Goal: Task Accomplishment & Management: Use online tool/utility

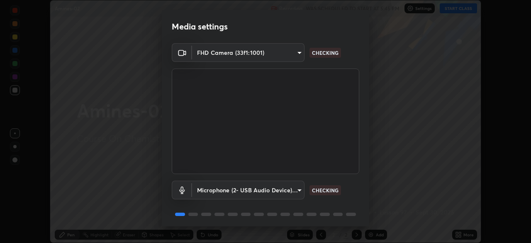
scroll to position [29, 0]
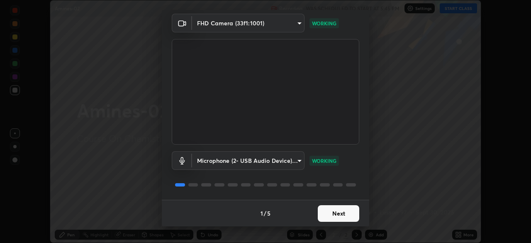
click at [342, 214] on button "Next" at bounding box center [338, 213] width 41 height 17
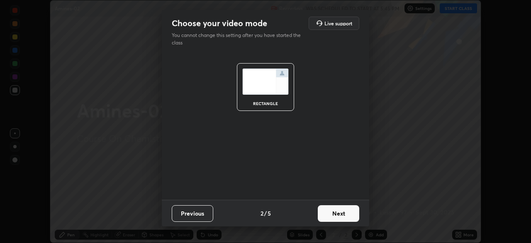
click at [343, 211] on button "Next" at bounding box center [338, 213] width 41 height 17
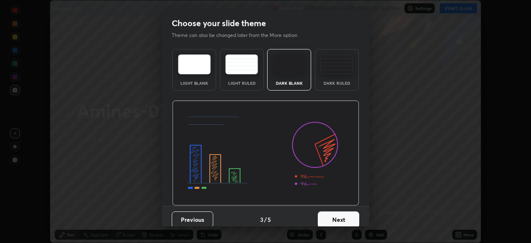
click at [341, 66] on img at bounding box center [336, 64] width 33 height 20
click at [335, 219] on button "Next" at bounding box center [338, 219] width 41 height 17
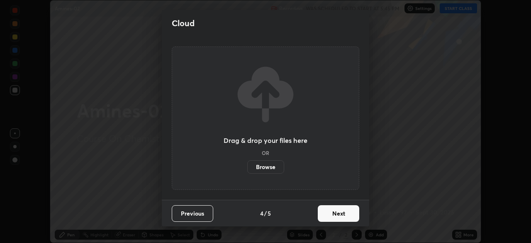
click at [344, 214] on button "Next" at bounding box center [338, 213] width 41 height 17
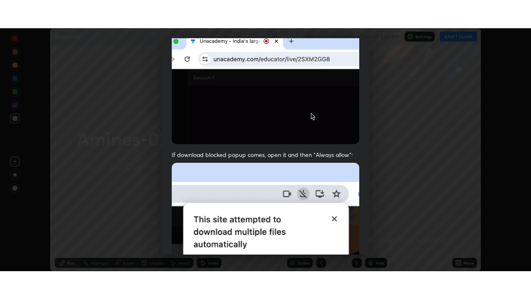
scroll to position [199, 0]
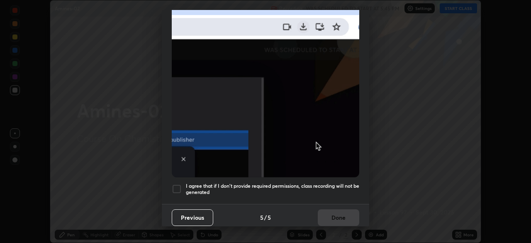
click at [344, 190] on h5 "I agree that if I don't provide required permissions, class recording will not …" at bounding box center [272, 189] width 173 height 13
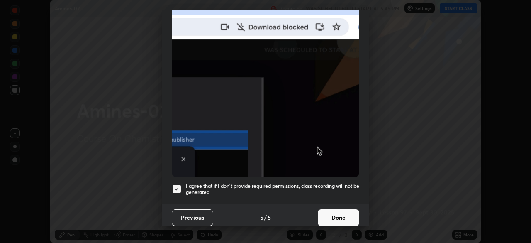
click at [341, 217] on button "Done" at bounding box center [338, 217] width 41 height 17
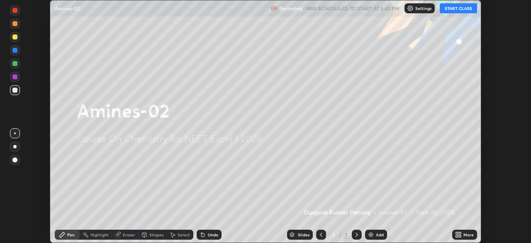
click at [460, 8] on button "START CLASS" at bounding box center [458, 8] width 37 height 10
click at [377, 233] on div "Add" at bounding box center [380, 234] width 8 height 4
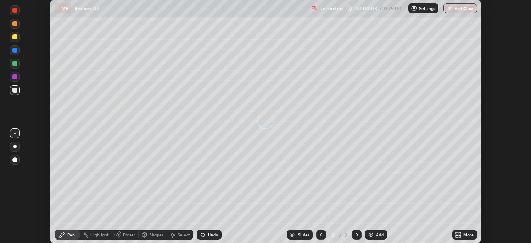
click at [378, 235] on div "Add" at bounding box center [380, 234] width 8 height 4
click at [380, 234] on div "Add" at bounding box center [380, 234] width 8 height 4
click at [380, 233] on div "Add" at bounding box center [380, 234] width 8 height 4
click at [380, 234] on div "Add" at bounding box center [380, 234] width 8 height 4
click at [380, 236] on div "Add" at bounding box center [380, 234] width 8 height 4
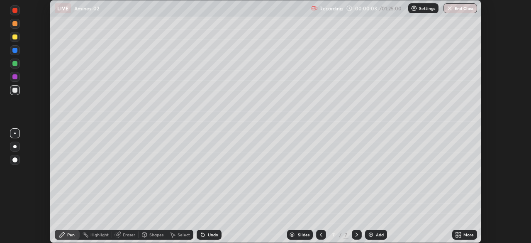
click at [381, 235] on div "Add" at bounding box center [380, 234] width 8 height 4
click at [381, 234] on div "Add" at bounding box center [380, 234] width 8 height 4
click at [382, 234] on div "Add" at bounding box center [380, 234] width 8 height 4
click at [383, 234] on div "Add" at bounding box center [380, 234] width 8 height 4
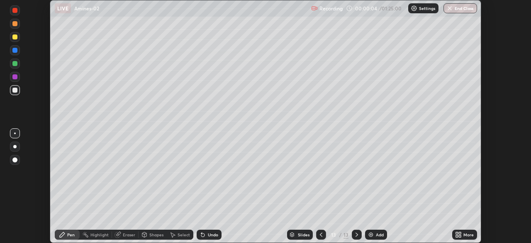
click at [383, 234] on div "Add" at bounding box center [380, 234] width 8 height 4
click at [320, 234] on icon at bounding box center [321, 234] width 7 height 7
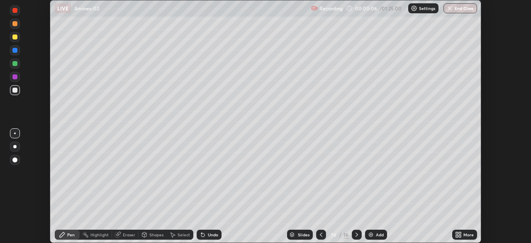
click at [320, 234] on icon at bounding box center [321, 234] width 7 height 7
click at [324, 233] on div at bounding box center [321, 234] width 10 height 10
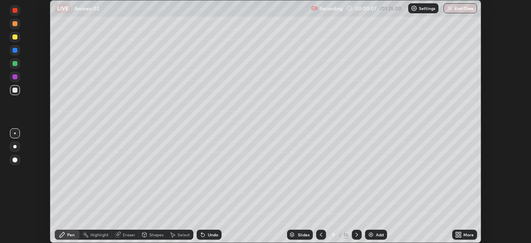
click at [324, 231] on div at bounding box center [321, 234] width 10 height 10
click at [320, 234] on icon at bounding box center [321, 234] width 7 height 7
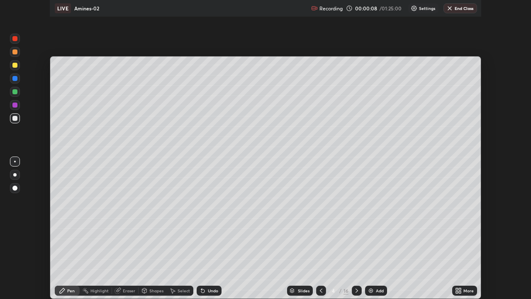
scroll to position [299, 531]
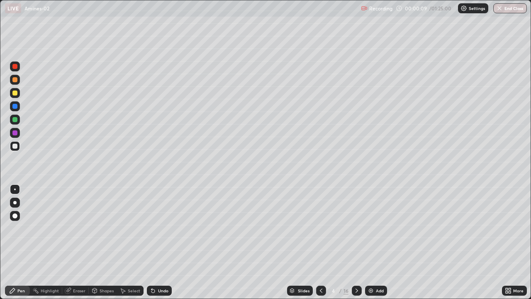
click at [323, 242] on icon at bounding box center [321, 290] width 7 height 7
click at [320, 242] on icon at bounding box center [321, 290] width 7 height 7
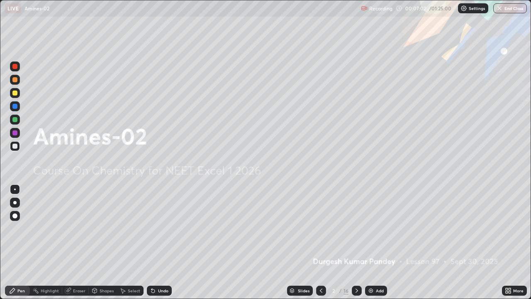
click at [356, 242] on icon at bounding box center [356, 290] width 7 height 7
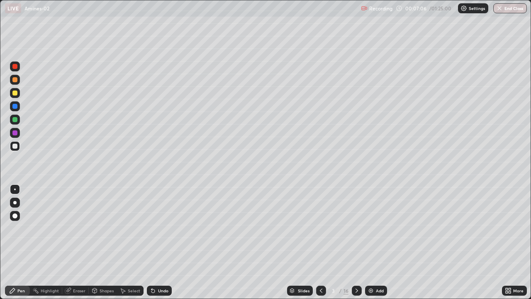
click at [17, 147] on div at bounding box center [14, 146] width 5 height 5
click at [15, 202] on div at bounding box center [14, 202] width 3 height 3
click at [109, 242] on div "Shapes" at bounding box center [107, 290] width 14 height 4
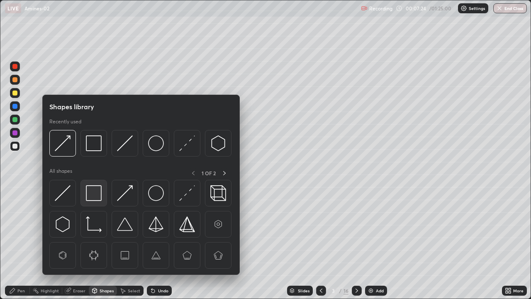
click at [100, 197] on img at bounding box center [94, 193] width 16 height 16
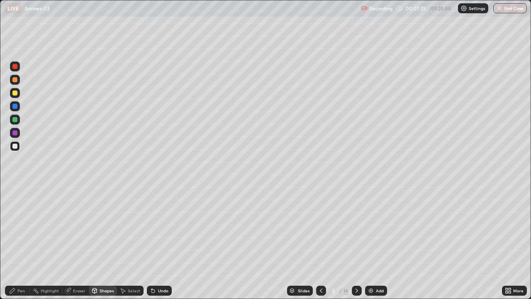
click at [17, 136] on div at bounding box center [15, 133] width 10 height 10
click at [134, 242] on div "Select" at bounding box center [134, 290] width 12 height 4
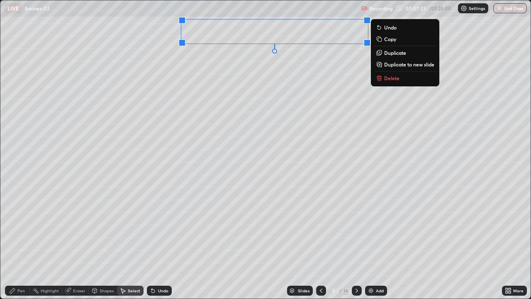
click at [216, 63] on div "0 ° Undo Copy Duplicate Duplicate to new slide Delete" at bounding box center [265, 149] width 530 height 298
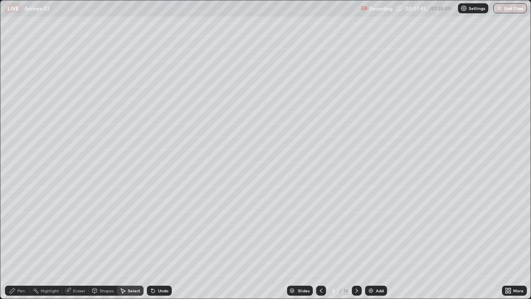
click at [19, 242] on div "Pen" at bounding box center [20, 290] width 7 height 4
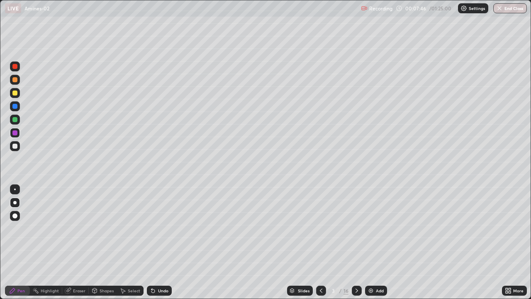
click at [15, 146] on div at bounding box center [14, 146] width 5 height 5
click at [159, 242] on div "Undo" at bounding box center [163, 290] width 10 height 4
click at [158, 242] on div "Undo" at bounding box center [159, 290] width 25 height 10
click at [152, 242] on icon at bounding box center [152, 290] width 3 height 3
click at [151, 242] on div "Undo" at bounding box center [159, 290] width 25 height 10
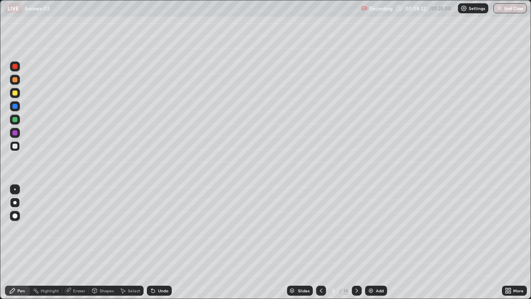
click at [108, 242] on div "Shapes" at bounding box center [107, 290] width 14 height 4
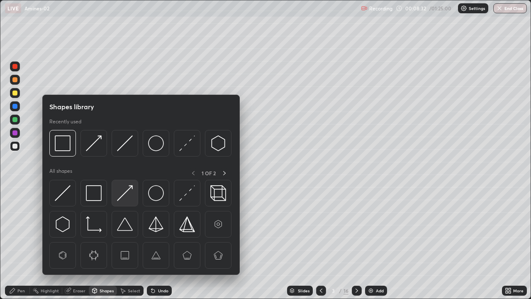
click at [123, 197] on img at bounding box center [125, 193] width 16 height 16
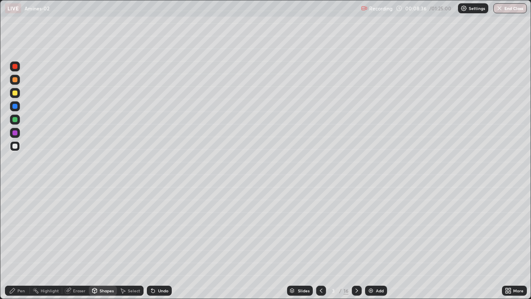
click at [20, 242] on div "Pen" at bounding box center [17, 290] width 25 height 10
click at [13, 119] on div at bounding box center [14, 119] width 5 height 5
click at [16, 95] on div at bounding box center [14, 92] width 5 height 5
click at [15, 80] on div at bounding box center [14, 79] width 5 height 5
click at [110, 242] on div "Shapes" at bounding box center [107, 290] width 14 height 4
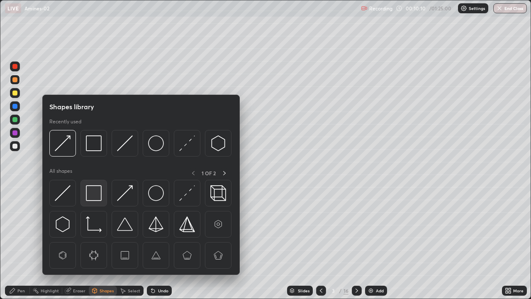
click at [94, 188] on img at bounding box center [94, 193] width 16 height 16
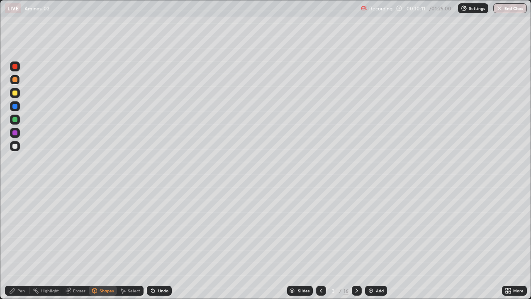
click at [15, 133] on div at bounding box center [14, 132] width 5 height 5
click at [17, 242] on div "Pen" at bounding box center [17, 290] width 25 height 10
click at [15, 146] on div at bounding box center [14, 146] width 5 height 5
click at [81, 242] on div "Eraser" at bounding box center [79, 290] width 12 height 4
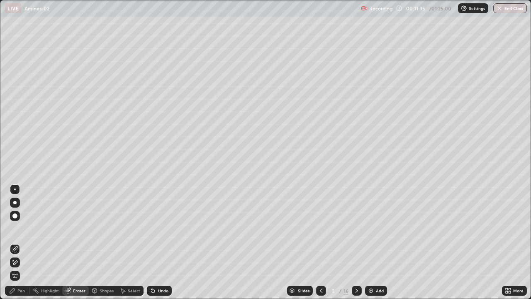
click at [17, 242] on div "Pen" at bounding box center [17, 290] width 25 height 10
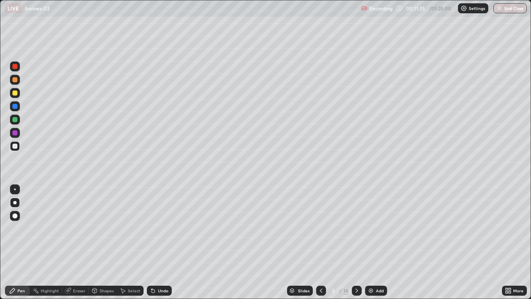
click at [15, 134] on div at bounding box center [14, 132] width 5 height 5
click at [16, 94] on div at bounding box center [14, 92] width 5 height 5
click at [105, 242] on div "Shapes" at bounding box center [103, 290] width 28 height 10
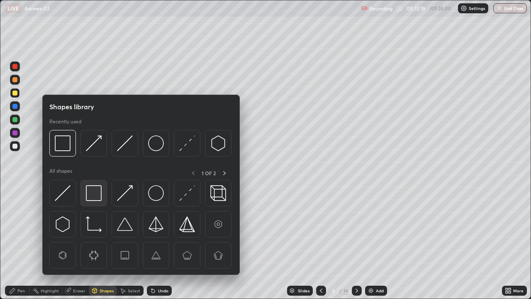
click at [97, 195] on img at bounding box center [94, 193] width 16 height 16
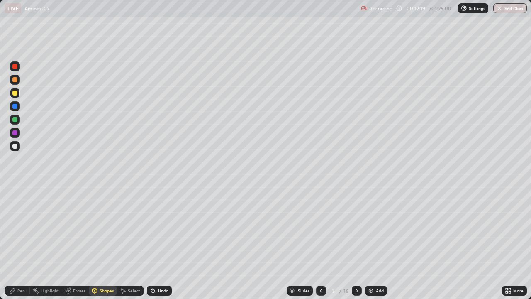
click at [16, 117] on div at bounding box center [15, 120] width 10 height 10
click at [22, 242] on div "Pen" at bounding box center [17, 290] width 25 height 10
click at [75, 242] on div "Eraser" at bounding box center [79, 290] width 12 height 4
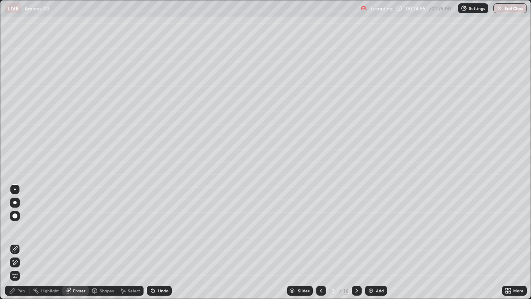
click at [16, 242] on div "Pen" at bounding box center [17, 290] width 25 height 10
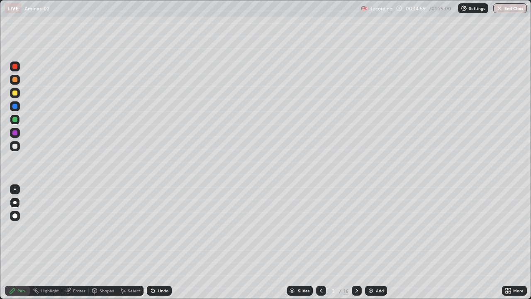
click at [74, 242] on div "Eraser" at bounding box center [79, 290] width 12 height 4
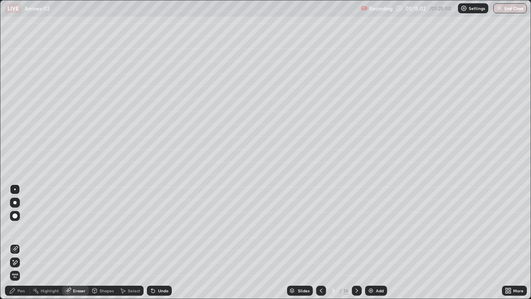
click at [22, 242] on div "Pen" at bounding box center [20, 290] width 7 height 4
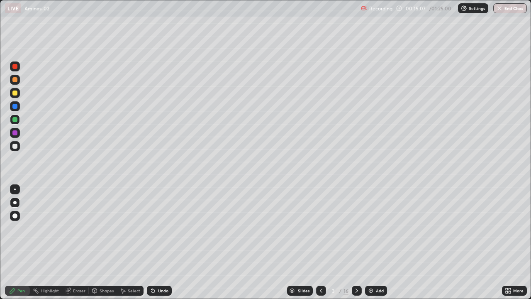
click at [78, 242] on div "Eraser" at bounding box center [79, 290] width 12 height 4
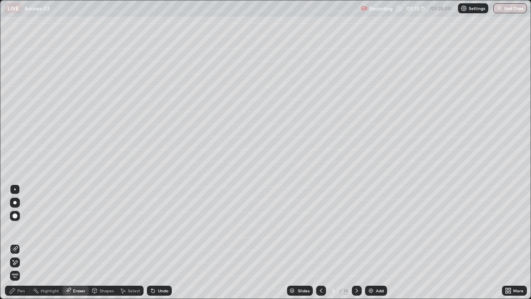
click at [19, 242] on div "Pen" at bounding box center [20, 290] width 7 height 4
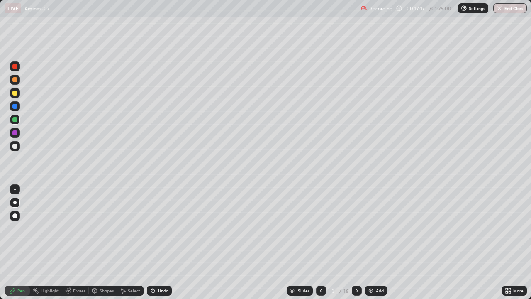
click at [376, 242] on div "Add" at bounding box center [380, 290] width 8 height 4
click at [161, 242] on div "Undo" at bounding box center [163, 290] width 10 height 4
click at [15, 93] on div at bounding box center [14, 92] width 5 height 5
click at [15, 147] on div at bounding box center [14, 146] width 5 height 5
click at [158, 242] on div "Undo" at bounding box center [159, 290] width 25 height 10
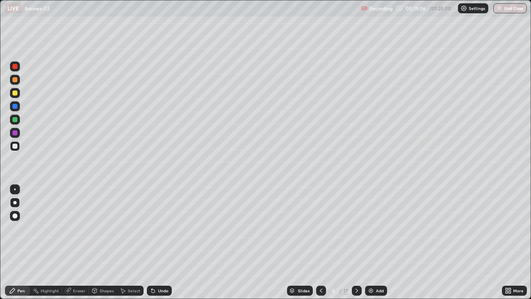
click at [160, 242] on div "Undo" at bounding box center [159, 290] width 25 height 10
click at [105, 242] on div "Shapes" at bounding box center [107, 290] width 14 height 4
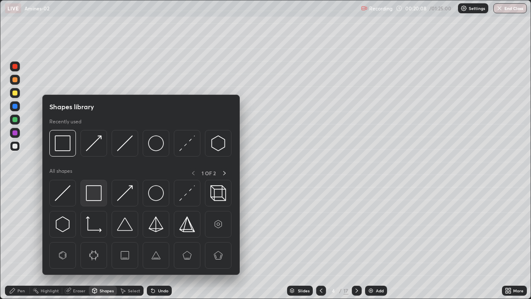
click at [97, 193] on img at bounding box center [94, 193] width 16 height 16
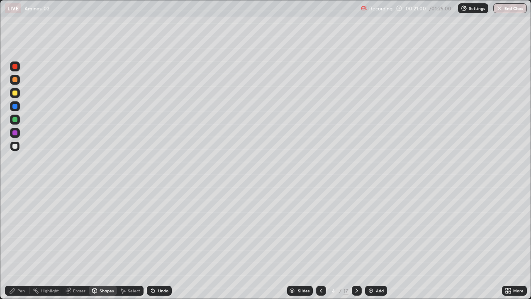
click at [374, 242] on div "Add" at bounding box center [376, 290] width 22 height 10
click at [18, 242] on div "Pen" at bounding box center [20, 290] width 7 height 4
click at [104, 242] on div "Shapes" at bounding box center [107, 290] width 14 height 4
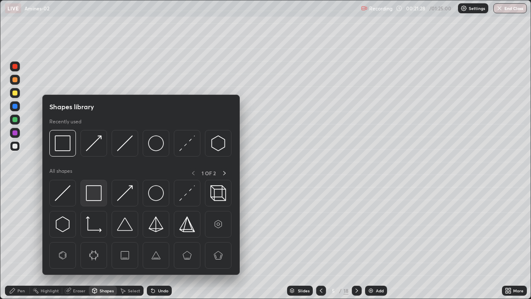
click at [97, 195] on img at bounding box center [94, 193] width 16 height 16
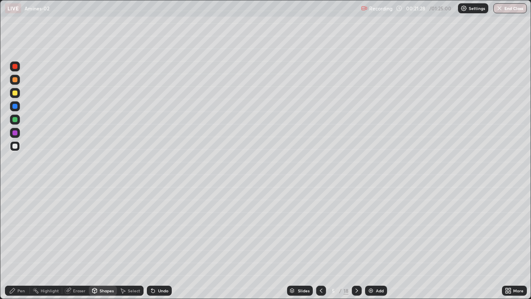
click at [15, 134] on div at bounding box center [14, 132] width 5 height 5
click at [14, 94] on div at bounding box center [14, 92] width 5 height 5
click at [15, 242] on icon at bounding box center [12, 290] width 7 height 7
click at [109, 242] on div "Shapes" at bounding box center [107, 290] width 14 height 4
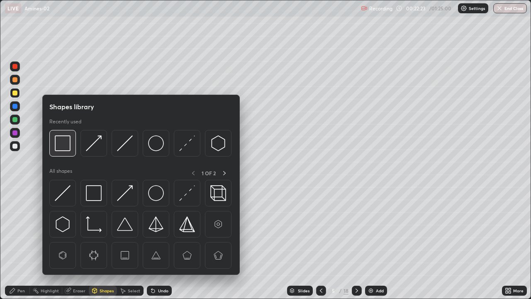
click at [73, 151] on div at bounding box center [62, 143] width 27 height 27
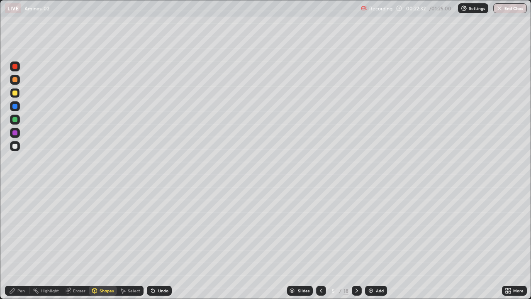
click at [17, 146] on div at bounding box center [14, 146] width 5 height 5
click at [16, 242] on div "Pen" at bounding box center [17, 290] width 25 height 10
click at [101, 242] on div "Shapes" at bounding box center [107, 290] width 14 height 4
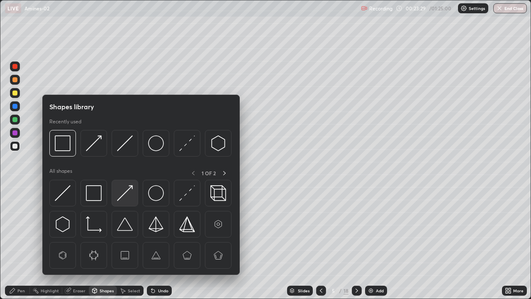
click at [122, 191] on img at bounding box center [125, 193] width 16 height 16
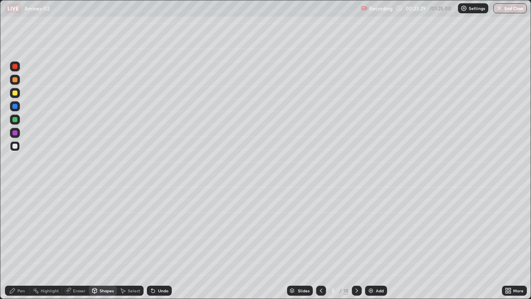
click at [15, 120] on div at bounding box center [14, 119] width 5 height 5
click at [20, 242] on div "Pen" at bounding box center [17, 290] width 25 height 10
click at [14, 135] on div at bounding box center [14, 132] width 5 height 5
click at [15, 146] on div at bounding box center [14, 146] width 5 height 5
click at [109, 242] on div "Shapes" at bounding box center [107, 290] width 14 height 4
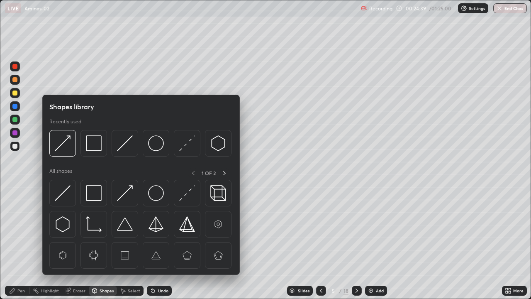
click at [93, 146] on img at bounding box center [94, 143] width 16 height 16
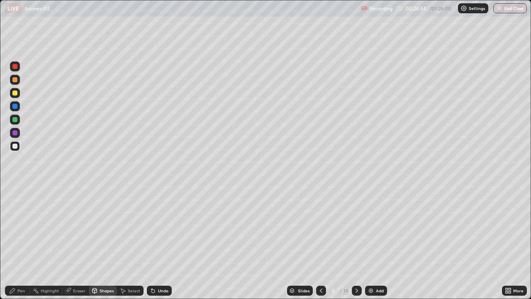
click at [15, 80] on div at bounding box center [14, 79] width 5 height 5
click at [160, 242] on div "Undo" at bounding box center [163, 290] width 10 height 4
click at [14, 242] on icon at bounding box center [12, 290] width 7 height 7
click at [372, 242] on img at bounding box center [371, 290] width 7 height 7
click at [15, 94] on div at bounding box center [14, 92] width 5 height 5
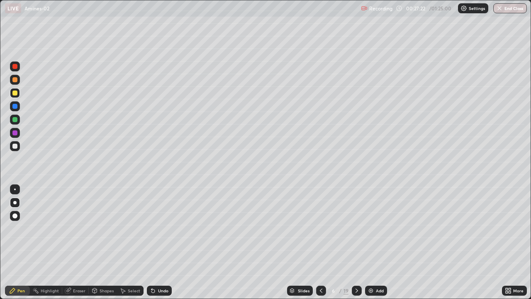
click at [14, 146] on div at bounding box center [14, 146] width 5 height 5
click at [19, 95] on div at bounding box center [15, 93] width 10 height 10
click at [13, 142] on div at bounding box center [15, 146] width 10 height 10
click at [15, 93] on div at bounding box center [14, 92] width 5 height 5
click at [82, 242] on div "Eraser" at bounding box center [79, 290] width 12 height 4
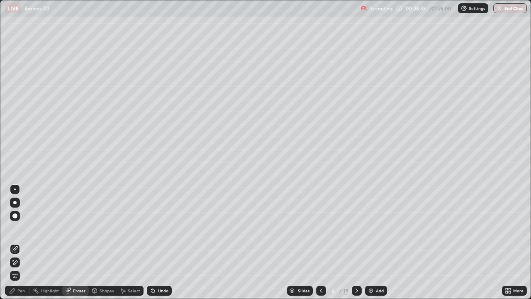
click at [25, 242] on div "Pen" at bounding box center [17, 290] width 25 height 10
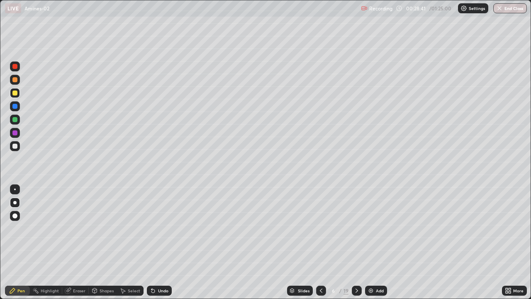
click at [161, 242] on div "Undo" at bounding box center [163, 290] width 10 height 4
click at [164, 242] on div "Undo" at bounding box center [163, 290] width 10 height 4
click at [162, 242] on div "Undo" at bounding box center [163, 290] width 10 height 4
click at [163, 242] on div "Undo" at bounding box center [163, 290] width 10 height 4
click at [164, 242] on div "Undo" at bounding box center [163, 290] width 10 height 4
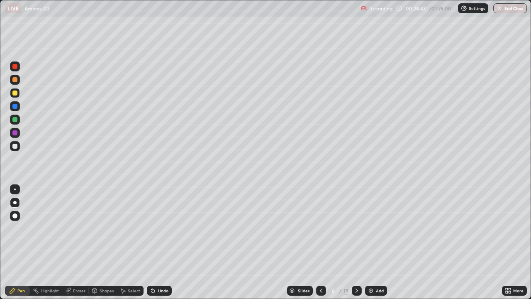
click at [164, 242] on div "Undo" at bounding box center [163, 290] width 10 height 4
click at [166, 242] on div "Undo" at bounding box center [163, 290] width 10 height 4
click at [73, 242] on div "Eraser" at bounding box center [79, 290] width 12 height 4
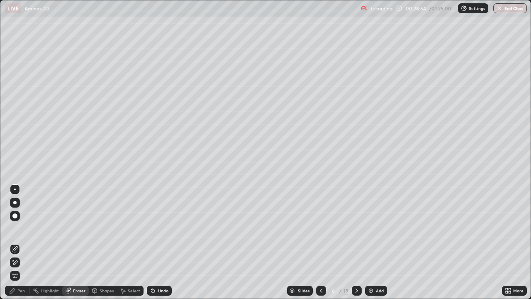
click at [18, 242] on div "Pen" at bounding box center [17, 290] width 25 height 10
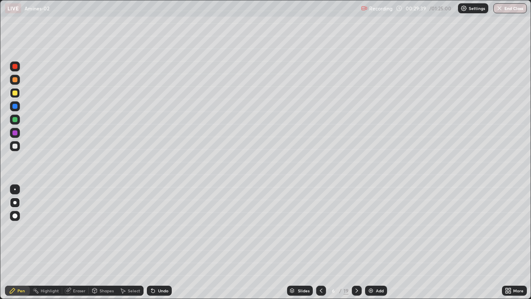
click at [16, 149] on div at bounding box center [15, 146] width 10 height 10
click at [14, 93] on div at bounding box center [14, 92] width 5 height 5
click at [13, 146] on div at bounding box center [14, 146] width 5 height 5
click at [17, 67] on div at bounding box center [14, 66] width 5 height 5
click at [74, 242] on div "Eraser" at bounding box center [79, 290] width 12 height 4
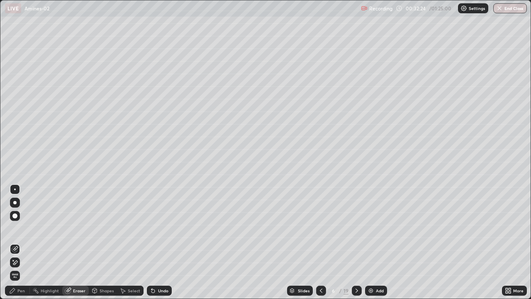
click at [19, 242] on div "Pen" at bounding box center [20, 290] width 7 height 4
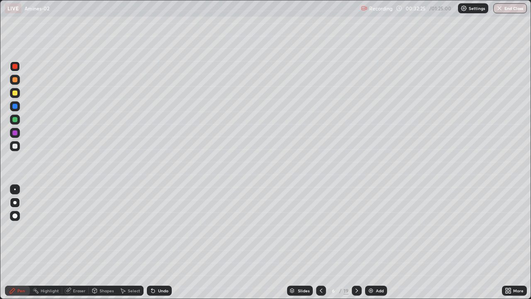
click at [15, 93] on div at bounding box center [14, 92] width 5 height 5
click at [373, 242] on img at bounding box center [371, 290] width 7 height 7
click at [107, 242] on div "Shapes" at bounding box center [107, 290] width 14 height 4
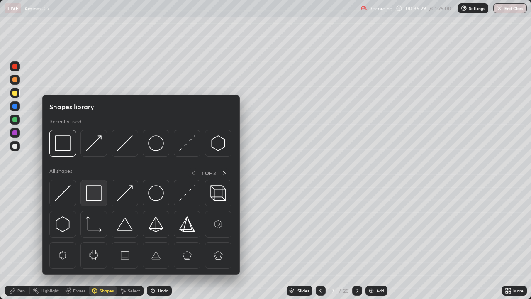
click at [95, 195] on img at bounding box center [94, 193] width 16 height 16
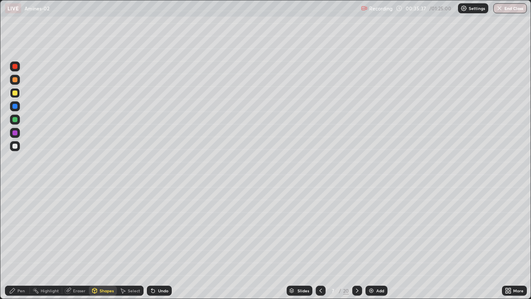
click at [164, 242] on div "Undo" at bounding box center [163, 290] width 10 height 4
click at [166, 242] on div "Undo" at bounding box center [163, 290] width 10 height 4
click at [17, 242] on div "Pen" at bounding box center [20, 290] width 7 height 4
click at [161, 242] on div "Undo" at bounding box center [159, 290] width 25 height 10
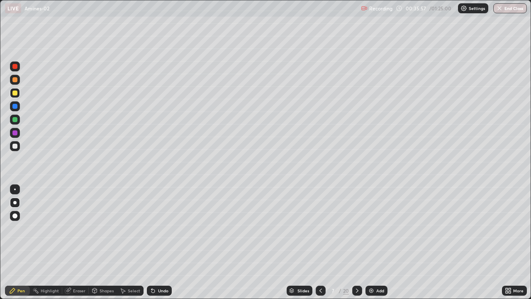
click at [160, 242] on div "Undo" at bounding box center [159, 290] width 25 height 10
click at [162, 242] on div "Undo" at bounding box center [159, 290] width 25 height 10
click at [161, 242] on div "Undo" at bounding box center [159, 290] width 25 height 10
click at [15, 137] on div at bounding box center [15, 133] width 10 height 10
click at [319, 242] on icon at bounding box center [320, 290] width 7 height 7
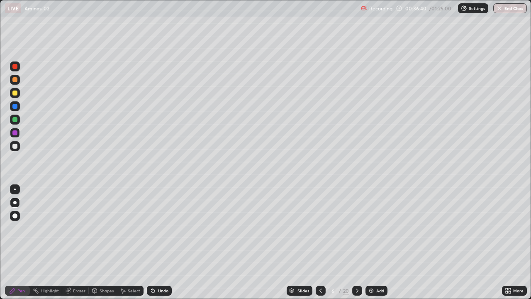
click at [356, 242] on icon at bounding box center [357, 290] width 2 height 4
click at [14, 149] on div at bounding box center [15, 146] width 10 height 10
click at [15, 93] on div at bounding box center [14, 92] width 5 height 5
click at [102, 242] on div "Shapes" at bounding box center [107, 290] width 14 height 4
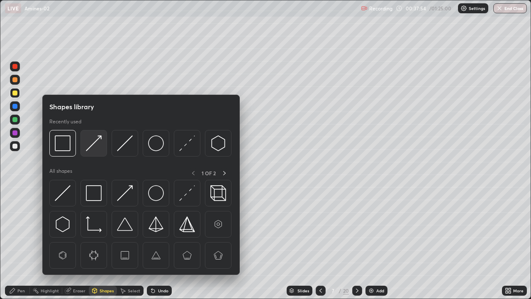
click at [95, 146] on img at bounding box center [94, 143] width 16 height 16
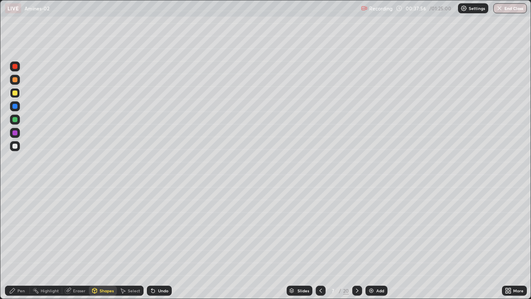
click at [17, 242] on div "Pen" at bounding box center [20, 290] width 7 height 4
click at [160, 242] on div "Undo" at bounding box center [163, 290] width 10 height 4
click at [100, 242] on div "Shapes" at bounding box center [107, 290] width 14 height 4
click at [21, 242] on div "Pen" at bounding box center [17, 290] width 25 height 10
click at [16, 145] on div at bounding box center [14, 146] width 5 height 5
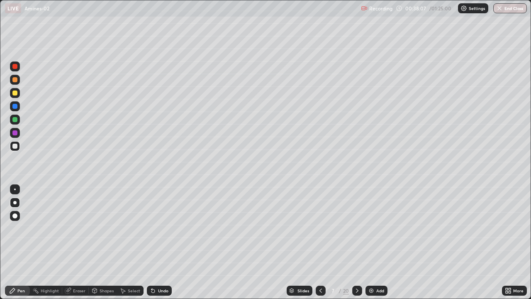
click at [15, 133] on div at bounding box center [14, 132] width 5 height 5
click at [15, 189] on div at bounding box center [15, 189] width 2 height 2
click at [15, 122] on div at bounding box center [14, 119] width 5 height 5
click at [373, 242] on img at bounding box center [371, 290] width 7 height 7
click at [19, 203] on div at bounding box center [15, 202] width 10 height 10
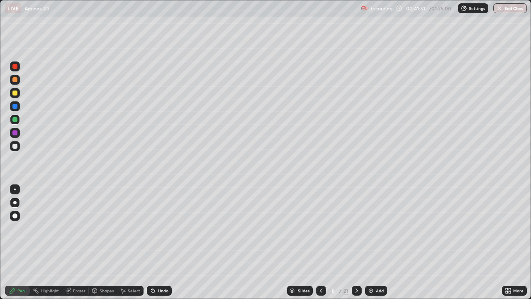
click at [15, 97] on div at bounding box center [15, 93] width 10 height 10
click at [15, 146] on div at bounding box center [14, 146] width 5 height 5
click at [13, 93] on div at bounding box center [14, 92] width 5 height 5
click at [15, 133] on div at bounding box center [14, 132] width 5 height 5
click at [14, 102] on div at bounding box center [15, 106] width 10 height 10
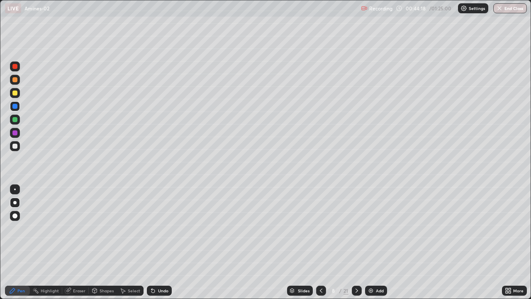
click at [105, 242] on div "Shapes" at bounding box center [107, 290] width 14 height 4
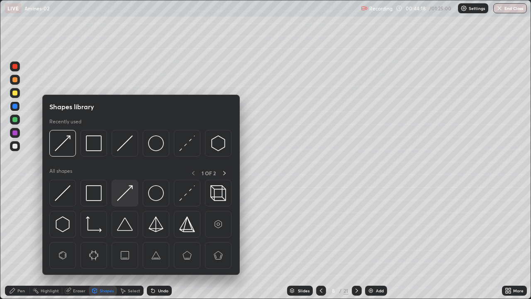
click at [121, 197] on img at bounding box center [125, 193] width 16 height 16
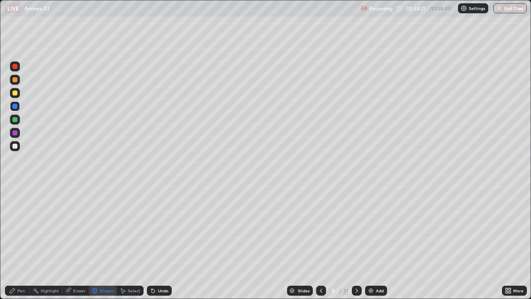
click at [15, 242] on icon at bounding box center [12, 290] width 7 height 7
click at [15, 146] on div at bounding box center [14, 146] width 5 height 5
click at [156, 242] on div "Undo" at bounding box center [159, 290] width 25 height 10
click at [14, 93] on div at bounding box center [14, 92] width 5 height 5
click at [17, 147] on div at bounding box center [14, 146] width 5 height 5
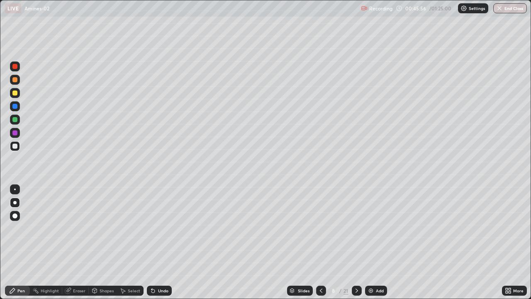
click at [13, 67] on div at bounding box center [14, 66] width 5 height 5
click at [102, 242] on div "Shapes" at bounding box center [107, 290] width 14 height 4
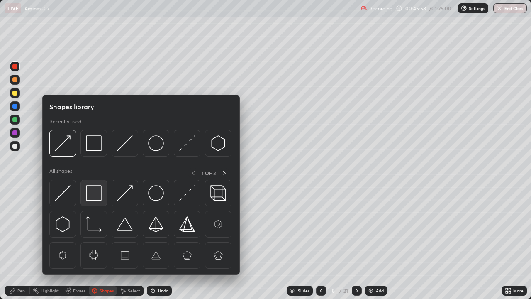
click at [95, 191] on img at bounding box center [94, 193] width 16 height 16
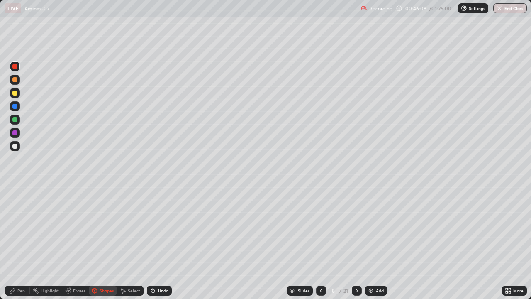
click at [158, 242] on div "Undo" at bounding box center [163, 290] width 10 height 4
click at [161, 242] on div "Undo" at bounding box center [159, 290] width 25 height 10
click at [164, 242] on div "Undo" at bounding box center [159, 290] width 25 height 10
click at [17, 242] on div "Pen" at bounding box center [17, 290] width 25 height 10
click at [376, 242] on div "Add" at bounding box center [380, 290] width 8 height 4
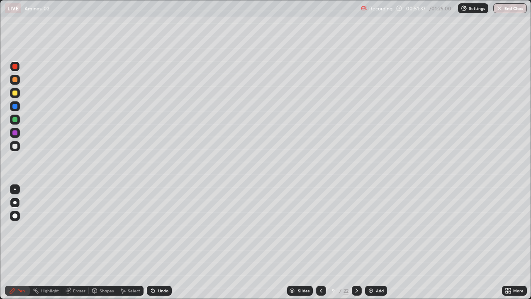
click at [106, 242] on div "Shapes" at bounding box center [107, 290] width 14 height 4
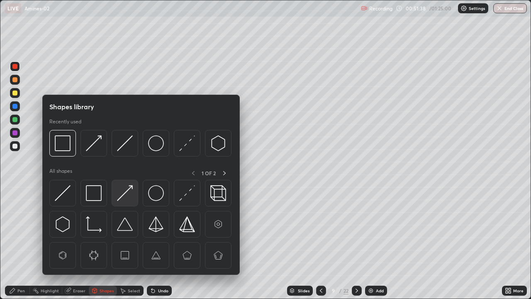
click at [122, 199] on img at bounding box center [125, 193] width 16 height 16
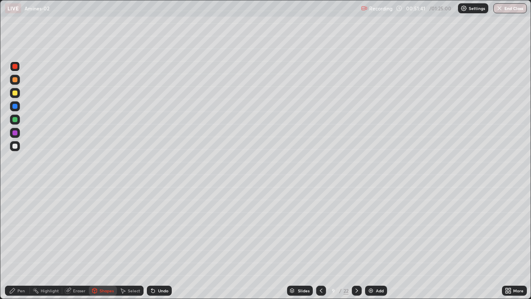
click at [76, 242] on div "Eraser" at bounding box center [79, 290] width 12 height 4
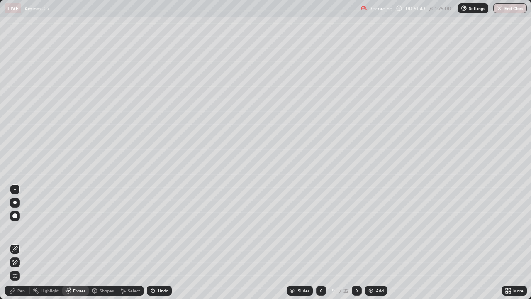
click at [19, 242] on div "Pen" at bounding box center [20, 290] width 7 height 4
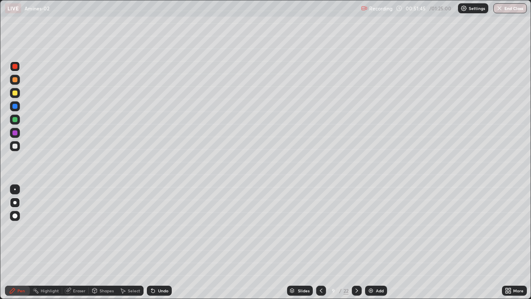
click at [163, 242] on div "Undo" at bounding box center [163, 290] width 10 height 4
click at [94, 242] on icon at bounding box center [95, 289] width 5 height 1
click at [17, 242] on div "Pen" at bounding box center [17, 290] width 25 height 10
click at [17, 147] on div at bounding box center [14, 146] width 5 height 5
click at [159, 242] on div "Undo" at bounding box center [163, 290] width 10 height 4
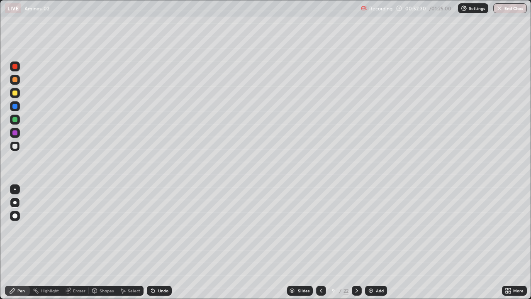
click at [15, 93] on div at bounding box center [14, 92] width 5 height 5
click at [15, 132] on div at bounding box center [14, 132] width 5 height 5
click at [103, 242] on div "Shapes" at bounding box center [103, 290] width 28 height 10
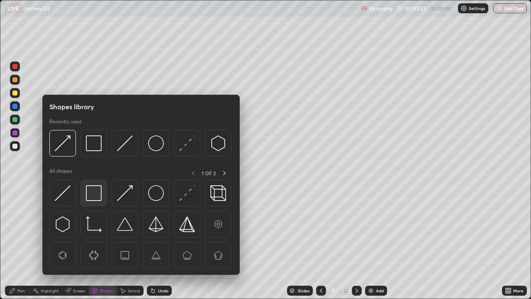
click at [95, 197] on img at bounding box center [94, 193] width 16 height 16
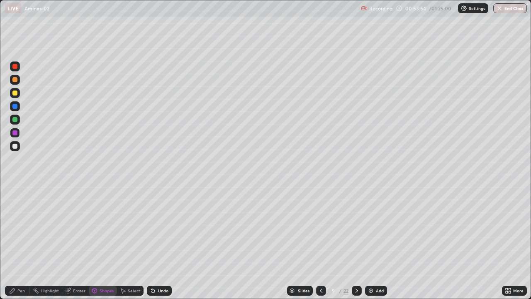
click at [15, 147] on div at bounding box center [14, 146] width 5 height 5
click at [373, 242] on img at bounding box center [371, 290] width 7 height 7
click at [19, 242] on div "Pen" at bounding box center [20, 290] width 7 height 4
click at [100, 242] on div "Shapes" at bounding box center [107, 290] width 14 height 4
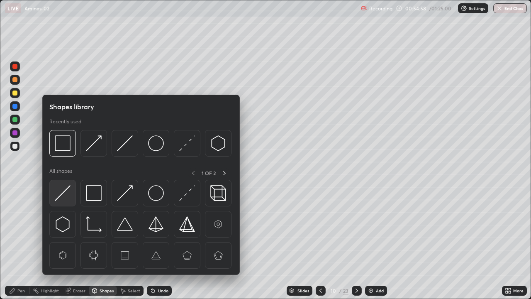
click at [60, 192] on img at bounding box center [63, 193] width 16 height 16
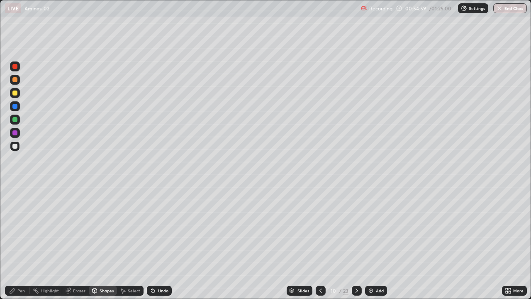
click at [15, 135] on div at bounding box center [14, 132] width 5 height 5
click at [19, 242] on div "Pen" at bounding box center [20, 290] width 7 height 4
click at [15, 80] on div at bounding box center [14, 79] width 5 height 5
click at [15, 120] on div at bounding box center [14, 119] width 5 height 5
click at [110, 242] on div "Shapes" at bounding box center [107, 290] width 14 height 4
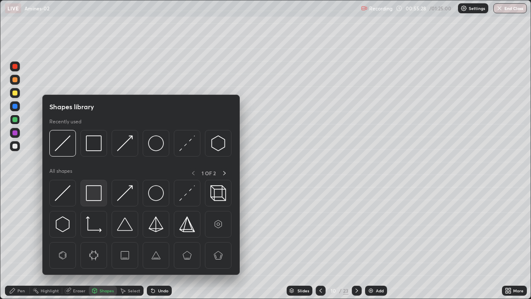
click at [96, 195] on img at bounding box center [94, 193] width 16 height 16
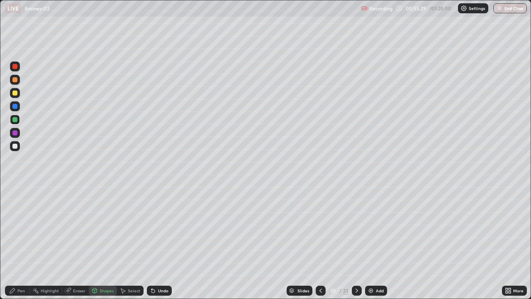
click at [15, 147] on div at bounding box center [14, 146] width 5 height 5
click at [20, 242] on div "Pen" at bounding box center [20, 290] width 7 height 4
click at [14, 145] on div at bounding box center [14, 146] width 5 height 5
click at [15, 93] on div at bounding box center [14, 92] width 5 height 5
click at [16, 134] on div at bounding box center [14, 132] width 5 height 5
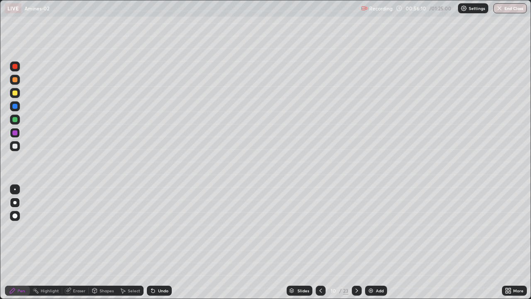
click at [15, 189] on div at bounding box center [15, 189] width 2 height 2
click at [17, 148] on div at bounding box center [15, 146] width 10 height 10
click at [102, 242] on div "Shapes" at bounding box center [107, 290] width 14 height 4
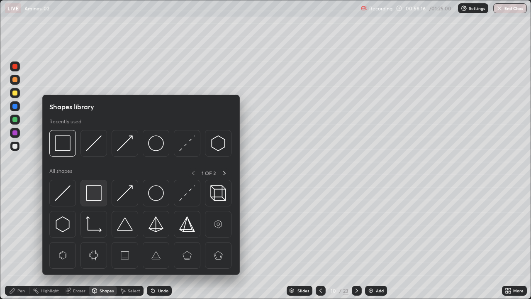
click at [96, 196] on img at bounding box center [94, 193] width 16 height 16
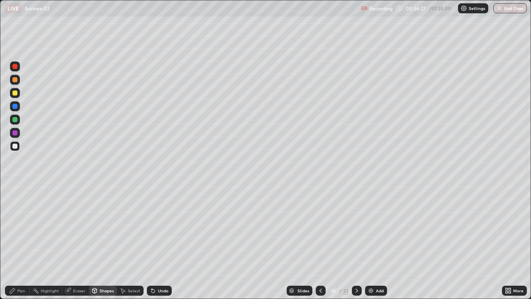
click at [19, 242] on div "Pen" at bounding box center [20, 290] width 7 height 4
click at [16, 134] on div at bounding box center [14, 132] width 5 height 5
click at [161, 242] on div "Undo" at bounding box center [163, 290] width 10 height 4
click at [162, 242] on div "Undo" at bounding box center [163, 290] width 10 height 4
click at [161, 242] on div "Undo" at bounding box center [163, 290] width 10 height 4
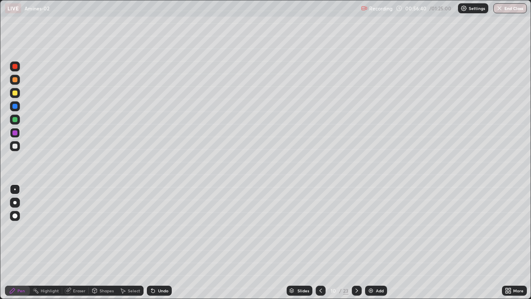
click at [158, 242] on div "Undo" at bounding box center [163, 290] width 10 height 4
click at [14, 95] on div at bounding box center [14, 92] width 5 height 5
click at [16, 202] on div at bounding box center [14, 202] width 3 height 3
click at [109, 242] on div "Shapes" at bounding box center [107, 290] width 14 height 4
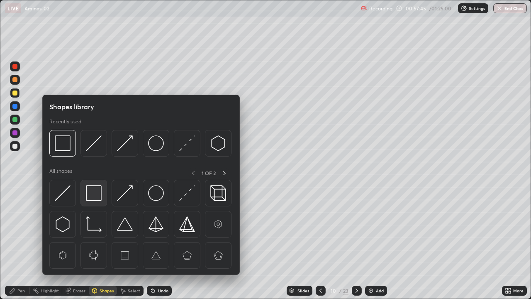
click at [99, 199] on img at bounding box center [94, 193] width 16 height 16
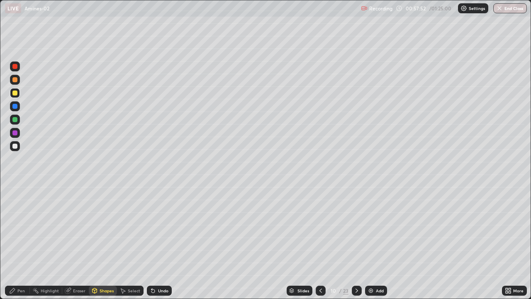
click at [14, 145] on div at bounding box center [14, 146] width 5 height 5
click at [22, 242] on div "Pen" at bounding box center [17, 290] width 25 height 10
click at [108, 242] on div "Shapes" at bounding box center [107, 290] width 14 height 4
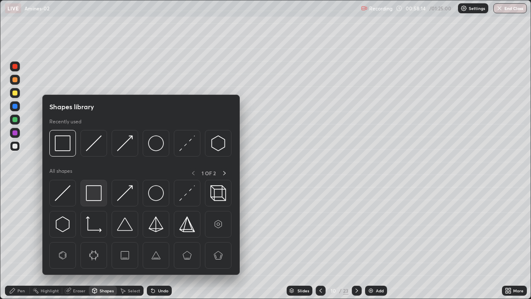
click at [96, 191] on img at bounding box center [94, 193] width 16 height 16
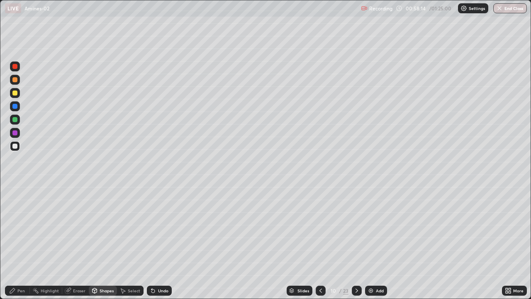
click at [17, 134] on div at bounding box center [15, 133] width 10 height 10
click at [24, 242] on div "Pen" at bounding box center [20, 290] width 7 height 4
click at [15, 120] on div at bounding box center [14, 119] width 5 height 5
click at [15, 96] on div at bounding box center [15, 93] width 10 height 10
click at [18, 71] on div at bounding box center [15, 66] width 10 height 13
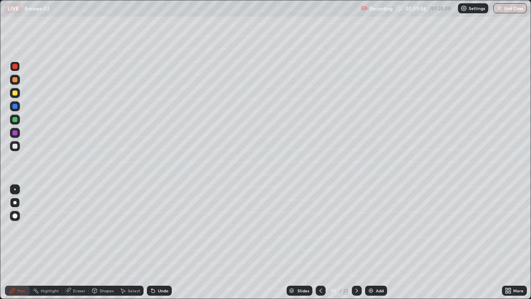
click at [112, 242] on div "Shapes" at bounding box center [107, 290] width 14 height 4
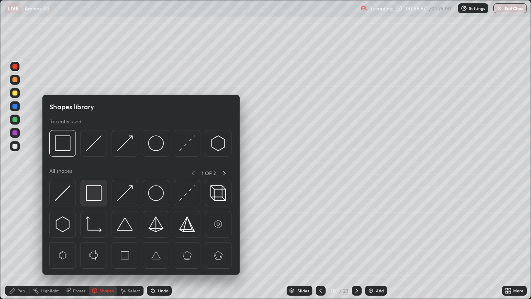
click at [96, 194] on img at bounding box center [94, 193] width 16 height 16
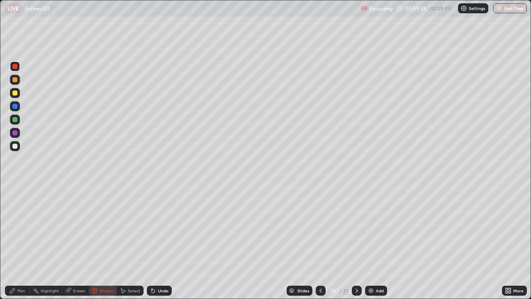
click at [15, 146] on div at bounding box center [14, 146] width 5 height 5
click at [375, 242] on div "Add" at bounding box center [376, 290] width 22 height 10
click at [18, 242] on div "Pen" at bounding box center [20, 290] width 7 height 4
click at [106, 242] on div "Shapes" at bounding box center [107, 290] width 14 height 4
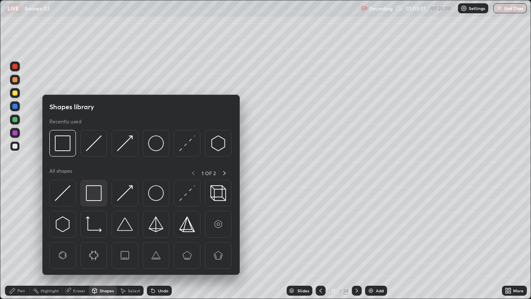
click at [95, 196] on img at bounding box center [94, 193] width 16 height 16
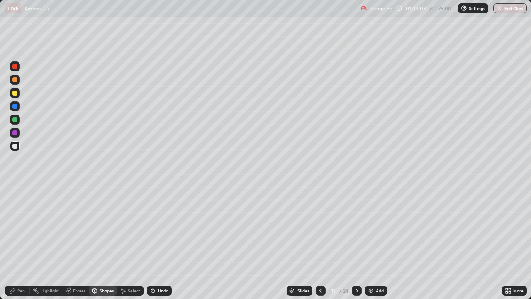
click at [23, 242] on div "Pen" at bounding box center [20, 290] width 7 height 4
click at [15, 134] on div at bounding box center [14, 132] width 5 height 5
click at [17, 95] on div at bounding box center [15, 93] width 10 height 10
click at [16, 120] on div at bounding box center [14, 119] width 5 height 5
click at [103, 242] on div "Shapes" at bounding box center [103, 290] width 28 height 10
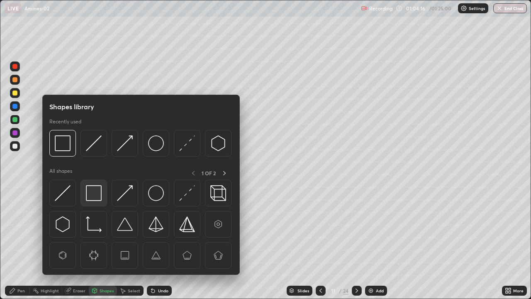
click at [93, 192] on img at bounding box center [94, 193] width 16 height 16
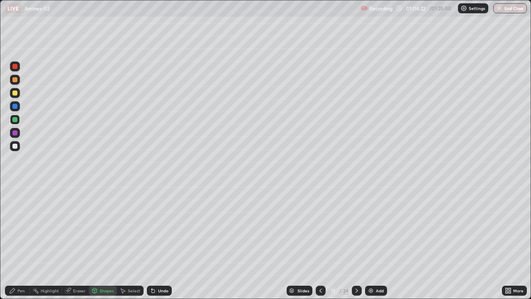
click at [17, 68] on div at bounding box center [14, 66] width 5 height 5
click at [12, 242] on div "Pen" at bounding box center [17, 290] width 25 height 10
click at [109, 242] on div "Shapes" at bounding box center [107, 290] width 14 height 4
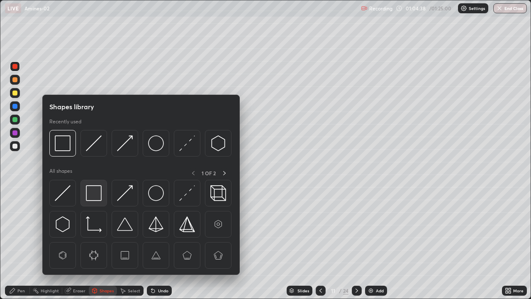
click at [102, 199] on div at bounding box center [93, 193] width 27 height 27
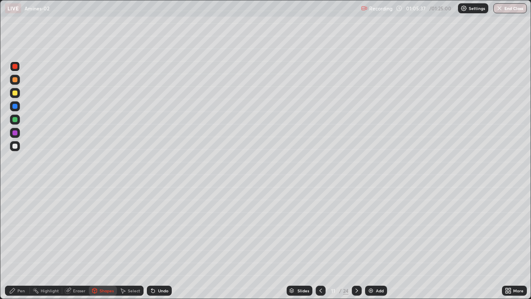
click at [375, 242] on div "Add" at bounding box center [376, 290] width 22 height 10
click at [20, 242] on div "Pen" at bounding box center [17, 290] width 25 height 10
click at [104, 242] on div "Shapes" at bounding box center [107, 290] width 14 height 4
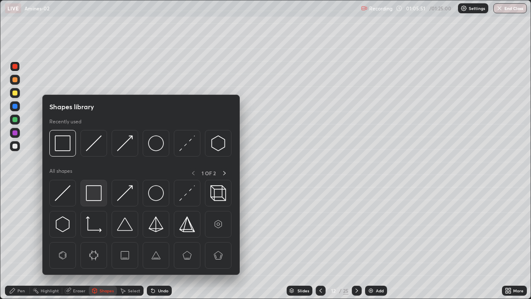
click at [95, 196] on img at bounding box center [94, 193] width 16 height 16
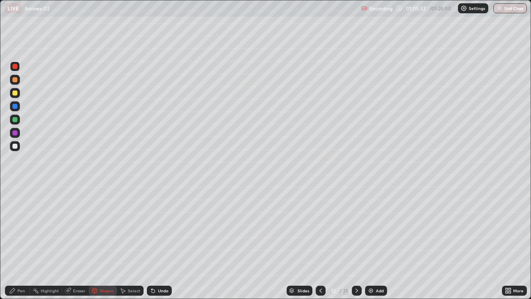
click at [14, 136] on div at bounding box center [15, 133] width 10 height 10
click at [23, 242] on div "Pen" at bounding box center [20, 290] width 7 height 4
click at [17, 121] on div at bounding box center [14, 119] width 5 height 5
click at [96, 242] on icon at bounding box center [95, 290] width 5 height 5
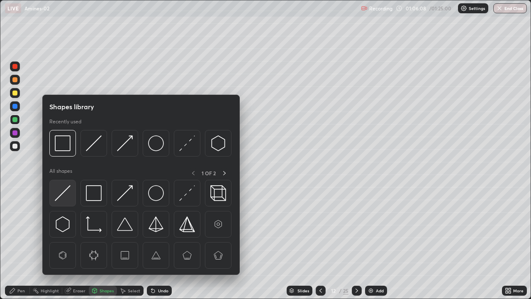
click at [68, 192] on img at bounding box center [63, 193] width 16 height 16
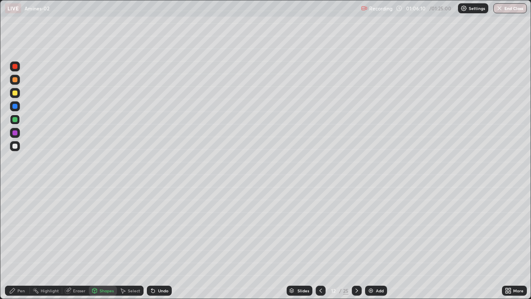
click at [14, 242] on div "Pen" at bounding box center [17, 290] width 25 height 10
click at [15, 150] on div at bounding box center [15, 146] width 10 height 10
click at [14, 94] on div at bounding box center [14, 92] width 5 height 5
click at [158, 242] on div "Undo" at bounding box center [163, 290] width 10 height 4
click at [18, 68] on div at bounding box center [15, 66] width 10 height 10
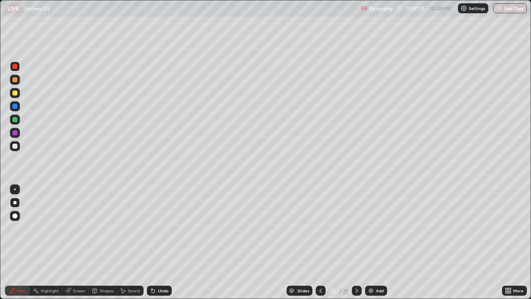
click at [14, 135] on div at bounding box center [14, 132] width 5 height 5
click at [15, 93] on div at bounding box center [14, 92] width 5 height 5
click at [16, 147] on div at bounding box center [14, 146] width 5 height 5
click at [374, 242] on div "Add" at bounding box center [376, 290] width 22 height 10
click at [15, 123] on div at bounding box center [15, 120] width 10 height 10
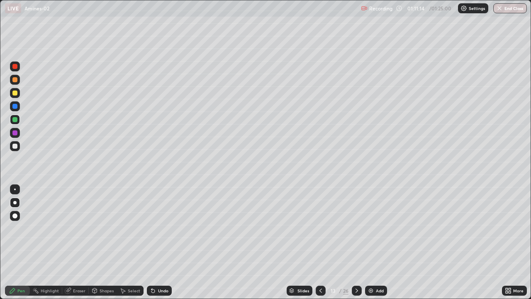
click at [105, 242] on div "Shapes" at bounding box center [107, 290] width 14 height 4
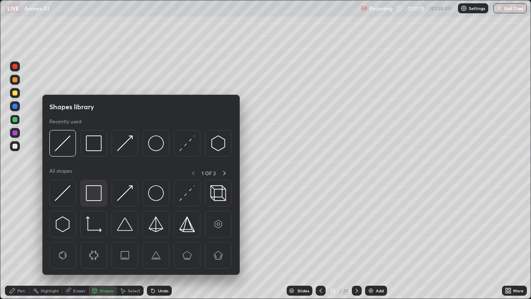
click at [99, 193] on img at bounding box center [94, 193] width 16 height 16
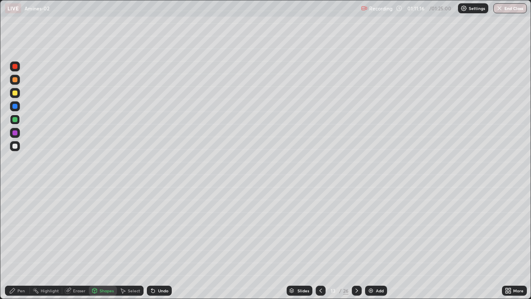
click at [15, 93] on div at bounding box center [14, 92] width 5 height 5
click at [22, 242] on div "Pen" at bounding box center [20, 290] width 7 height 4
click at [17, 147] on div at bounding box center [14, 146] width 5 height 5
click at [15, 132] on div at bounding box center [14, 132] width 5 height 5
click at [15, 93] on div at bounding box center [14, 92] width 5 height 5
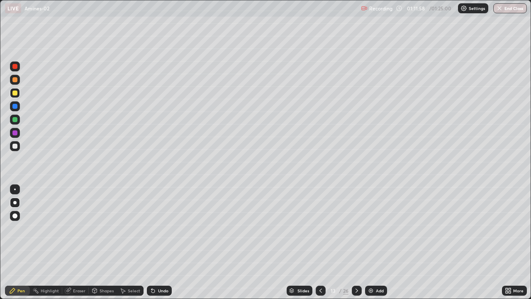
click at [129, 242] on div "Select" at bounding box center [134, 290] width 12 height 4
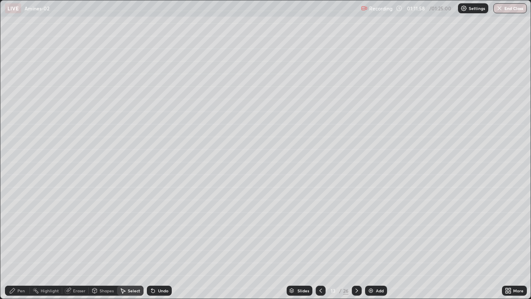
click at [105, 242] on div "Shapes" at bounding box center [107, 290] width 14 height 4
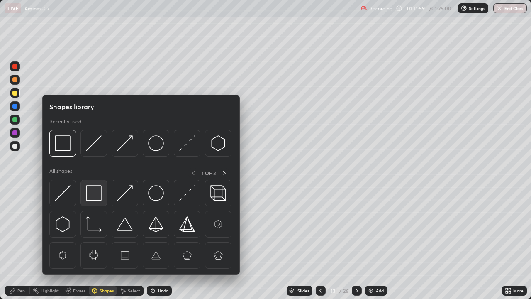
click at [94, 196] on img at bounding box center [94, 193] width 16 height 16
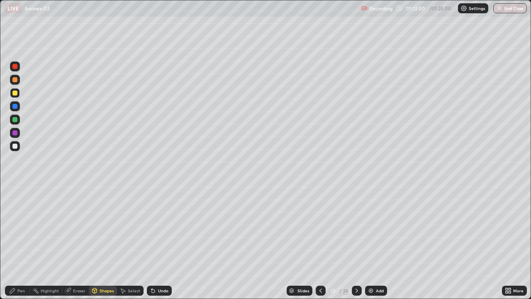
click at [15, 93] on div at bounding box center [14, 92] width 5 height 5
click at [21, 242] on div "Pen" at bounding box center [20, 290] width 7 height 4
click at [15, 147] on div at bounding box center [14, 146] width 5 height 5
click at [15, 93] on div at bounding box center [14, 92] width 5 height 5
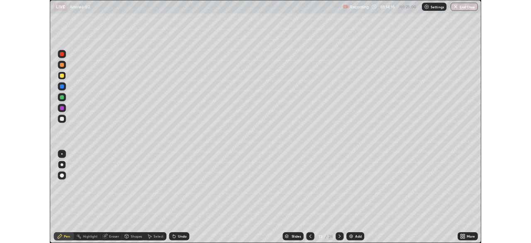
scroll to position [299, 531]
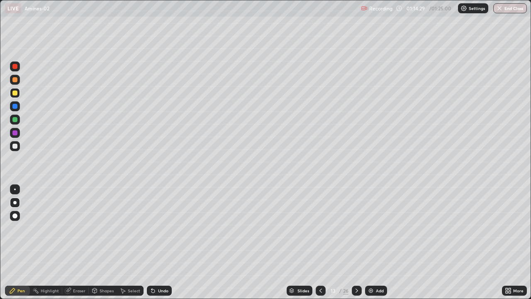
click at [16, 68] on div at bounding box center [14, 66] width 5 height 5
click at [131, 292] on div "Select" at bounding box center [134, 290] width 12 height 4
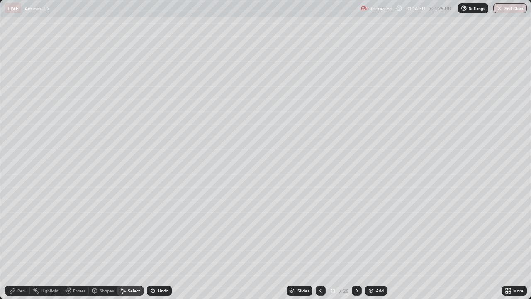
click at [108, 292] on div "Shapes" at bounding box center [107, 290] width 14 height 4
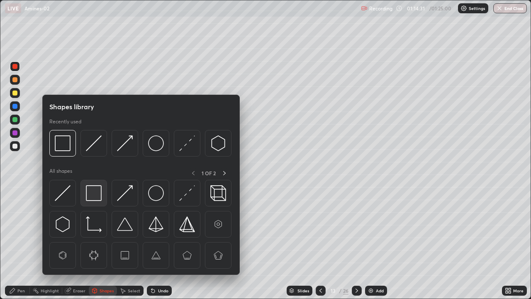
click at [101, 197] on img at bounding box center [94, 193] width 16 height 16
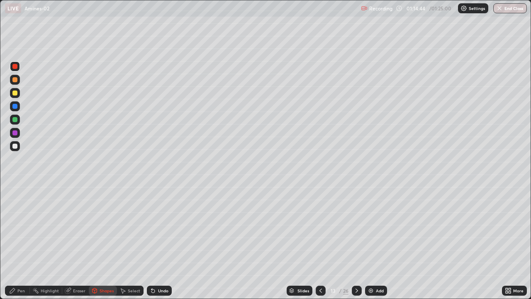
click at [15, 121] on div at bounding box center [14, 119] width 5 height 5
click at [158, 292] on div "Undo" at bounding box center [163, 290] width 10 height 4
click at [17, 294] on div "Pen" at bounding box center [17, 290] width 25 height 10
click at [374, 291] on div "Add" at bounding box center [376, 290] width 22 height 10
click at [16, 147] on div at bounding box center [14, 146] width 5 height 5
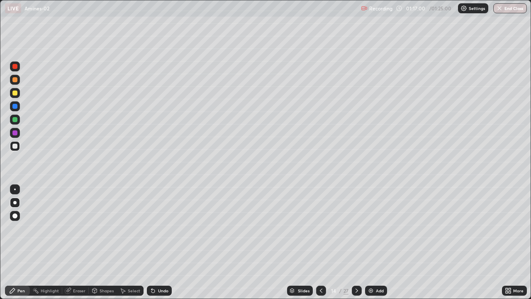
click at [103, 294] on div "Shapes" at bounding box center [103, 290] width 28 height 10
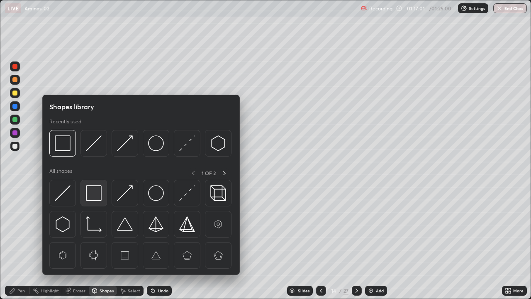
click at [99, 194] on img at bounding box center [94, 193] width 16 height 16
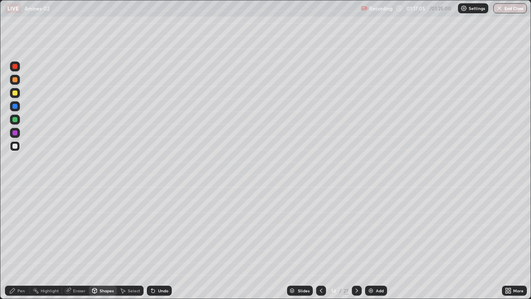
click at [15, 93] on div at bounding box center [14, 92] width 5 height 5
click at [164, 292] on div "Undo" at bounding box center [163, 290] width 10 height 4
click at [13, 294] on div "Pen" at bounding box center [17, 290] width 25 height 10
click at [15, 134] on div at bounding box center [14, 132] width 5 height 5
click at [322, 294] on div at bounding box center [321, 290] width 10 height 10
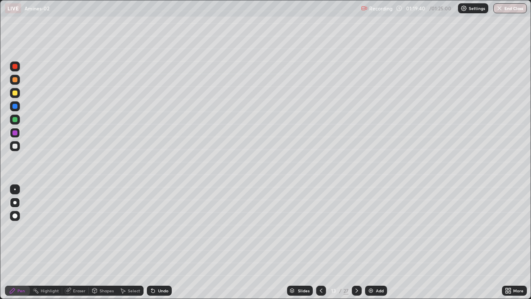
click at [506, 12] on button "End Class" at bounding box center [510, 8] width 34 height 10
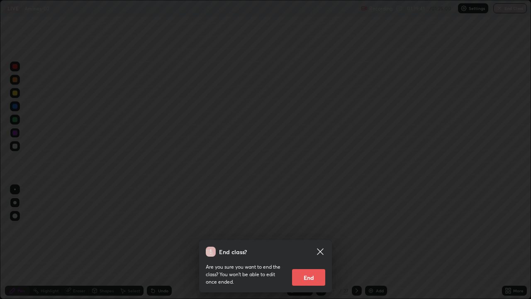
click at [308, 278] on button "End" at bounding box center [308, 277] width 33 height 17
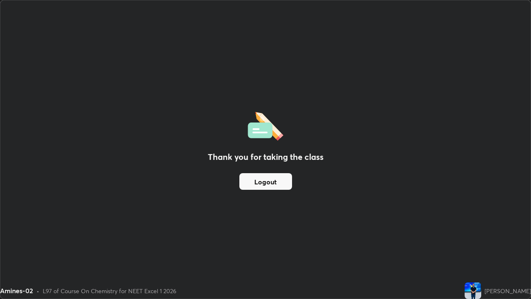
click at [280, 186] on button "Logout" at bounding box center [265, 181] width 53 height 17
click at [299, 180] on div "Thank you for taking the class Logout" at bounding box center [265, 149] width 530 height 298
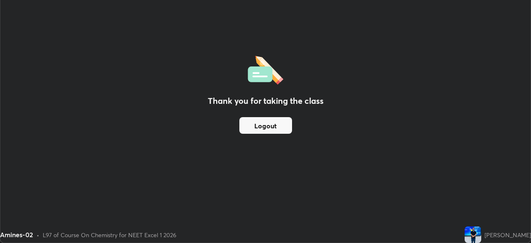
scroll to position [41244, 40956]
